Goal: Task Accomplishment & Management: Use online tool/utility

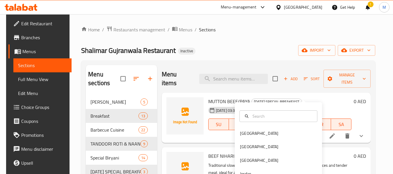
click at [248, 140] on div "[GEOGRAPHIC_DATA]" at bounding box center [259, 146] width 48 height 13
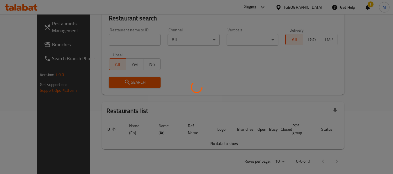
scroll to position [63, 0]
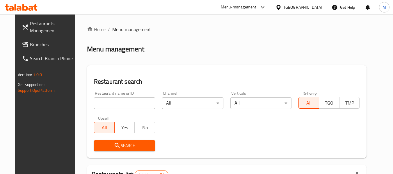
click at [31, 48] on span "Branches" at bounding box center [53, 44] width 46 height 7
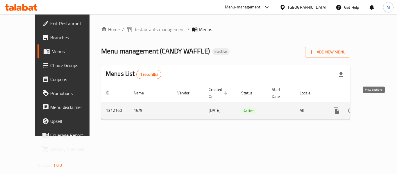
click at [375, 107] on icon "enhanced table" at bounding box center [378, 110] width 7 height 7
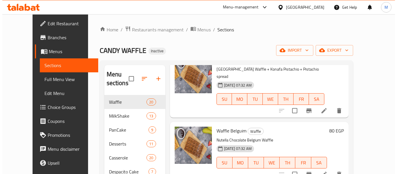
scroll to position [58, 0]
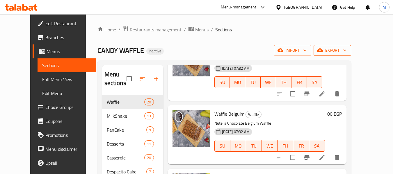
click at [346, 50] on span "export" at bounding box center [332, 50] width 28 height 7
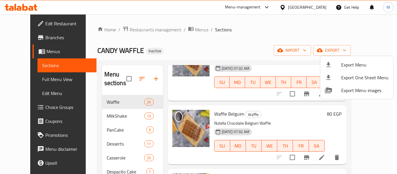
click at [358, 66] on span "Export Menu" at bounding box center [364, 64] width 47 height 7
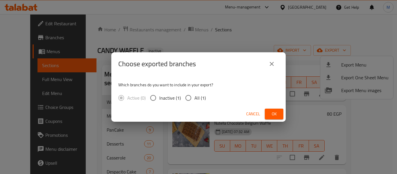
click at [202, 95] on span "All (1)" at bounding box center [200, 98] width 11 height 7
click at [195, 95] on input "All (1)" at bounding box center [188, 98] width 12 height 12
radio input "true"
click at [270, 109] on button "Ok" at bounding box center [274, 114] width 19 height 11
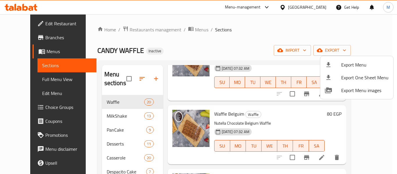
click at [134, 76] on div at bounding box center [198, 87] width 397 height 174
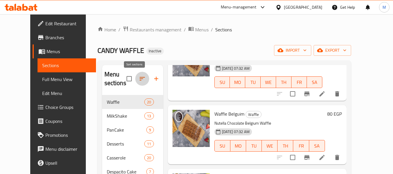
click at [139, 77] on icon "button" at bounding box center [142, 78] width 7 height 7
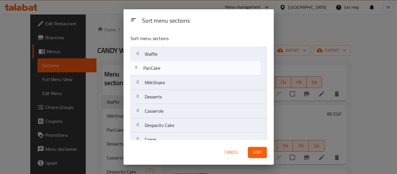
drag, startPoint x: 139, startPoint y: 85, endPoint x: 137, endPoint y: 65, distance: 19.9
click at [137, 66] on nav "Waffle MilkShake PanCake Desserts Casserole Despacito Cake Crepe Box & Bites Sm…" at bounding box center [199, 140] width 136 height 186
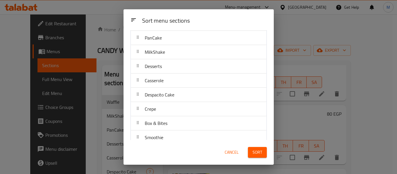
scroll to position [0, 0]
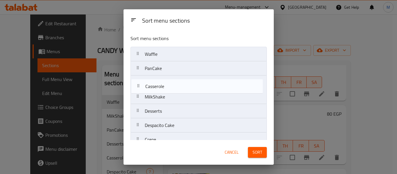
drag, startPoint x: 140, startPoint y: 112, endPoint x: 140, endPoint y: 79, distance: 32.9
click at [140, 79] on nav "Waffle PanCake MilkShake Desserts Casserole Despacito Cake Crepe Box & Bites Sm…" at bounding box center [199, 140] width 136 height 186
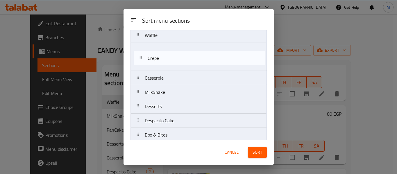
scroll to position [15, 0]
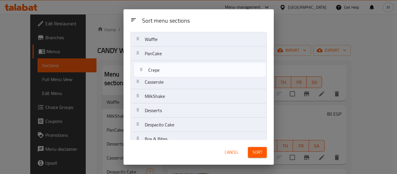
drag, startPoint x: 137, startPoint y: 83, endPoint x: 140, endPoint y: 69, distance: 13.5
click at [140, 69] on nav "Waffle PanCake Casserole MilkShake Desserts Despacito Cake Crepe Box & Bites Sm…" at bounding box center [199, 125] width 136 height 186
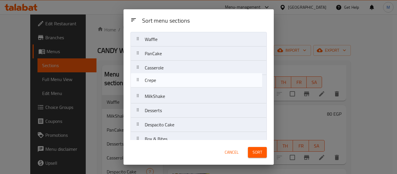
drag, startPoint x: 138, startPoint y: 76, endPoint x: 138, endPoint y: 83, distance: 6.4
click at [138, 83] on nav "Waffle PanCake Crepe Casserole MilkShake Desserts Despacito Cake Box & Bites Sm…" at bounding box center [199, 125] width 136 height 186
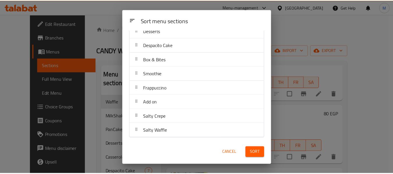
scroll to position [95, 0]
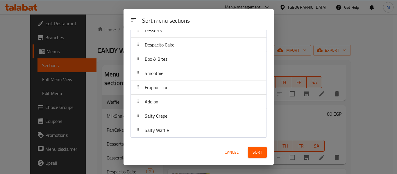
click at [257, 155] on span "Sort" at bounding box center [258, 152] width 10 height 7
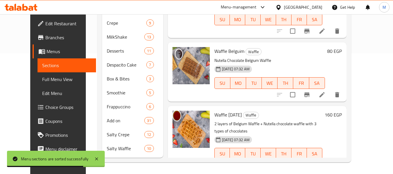
scroll to position [5, 0]
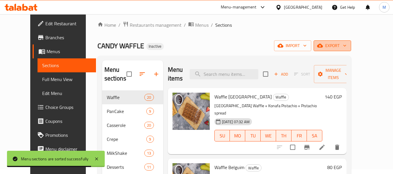
click at [346, 43] on span "export" at bounding box center [332, 45] width 28 height 7
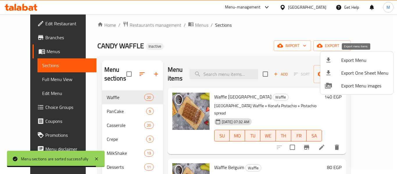
click at [349, 60] on span "Export Menu" at bounding box center [364, 60] width 47 height 7
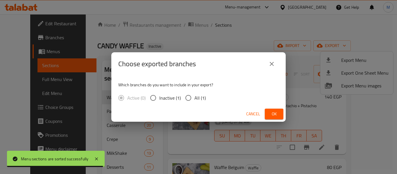
click at [188, 98] on input "All (1)" at bounding box center [188, 98] width 12 height 12
radio input "true"
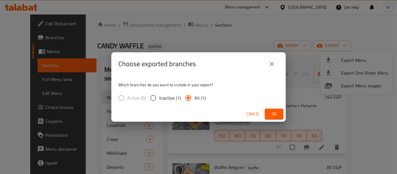
click at [277, 112] on span "Ok" at bounding box center [274, 113] width 9 height 7
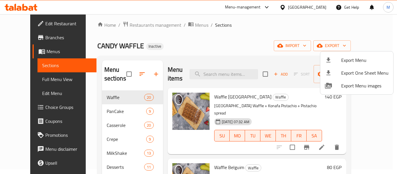
click at [26, 76] on div at bounding box center [198, 87] width 397 height 174
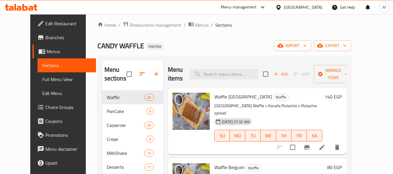
click at [42, 80] on span "Full Menu View" at bounding box center [66, 79] width 49 height 7
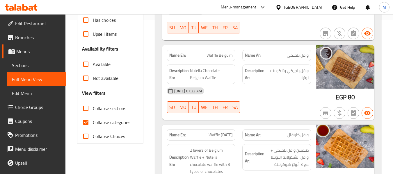
scroll to position [208, 0]
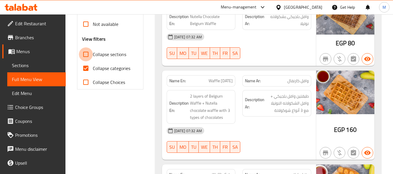
click at [90, 56] on input "Collapse sections" at bounding box center [86, 54] width 14 height 14
checkbox input "true"
click at [88, 69] on input "Collapse categories" at bounding box center [86, 68] width 14 height 14
checkbox input "false"
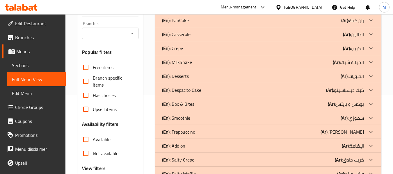
scroll to position [108, 0]
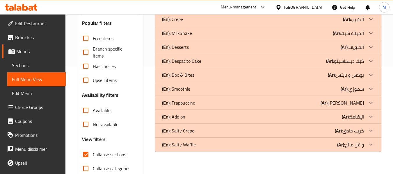
click at [178, 87] on p "(En): Smoothie" at bounding box center [176, 88] width 28 height 7
